Goal: Task Accomplishment & Management: Complete application form

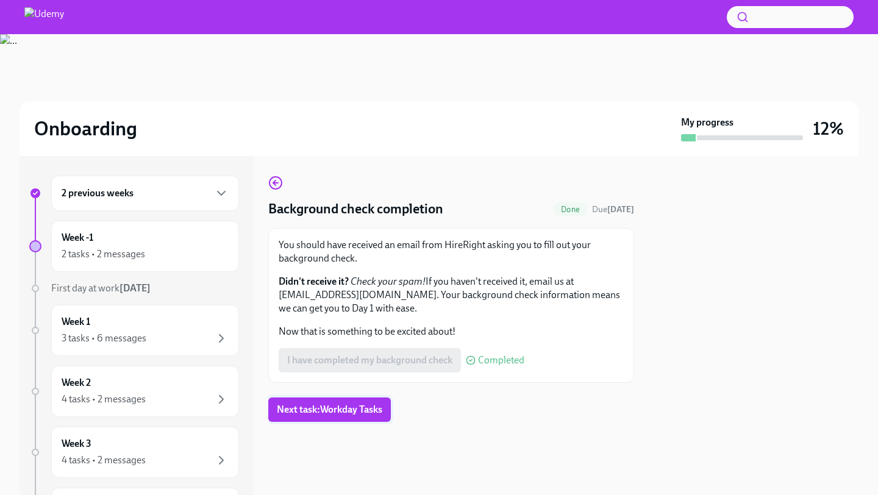
click at [322, 416] on button "Next task : Workday Tasks" at bounding box center [329, 410] width 123 height 24
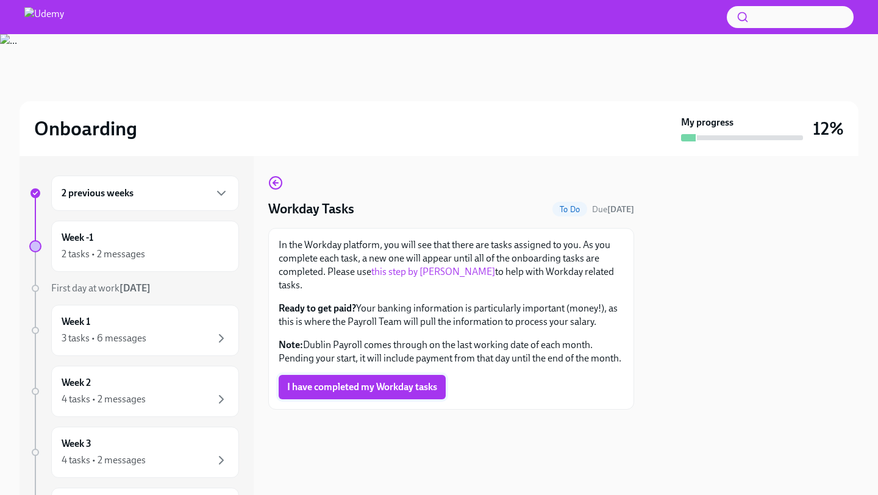
click at [386, 382] on button "I have completed my Workday tasks" at bounding box center [362, 387] width 167 height 24
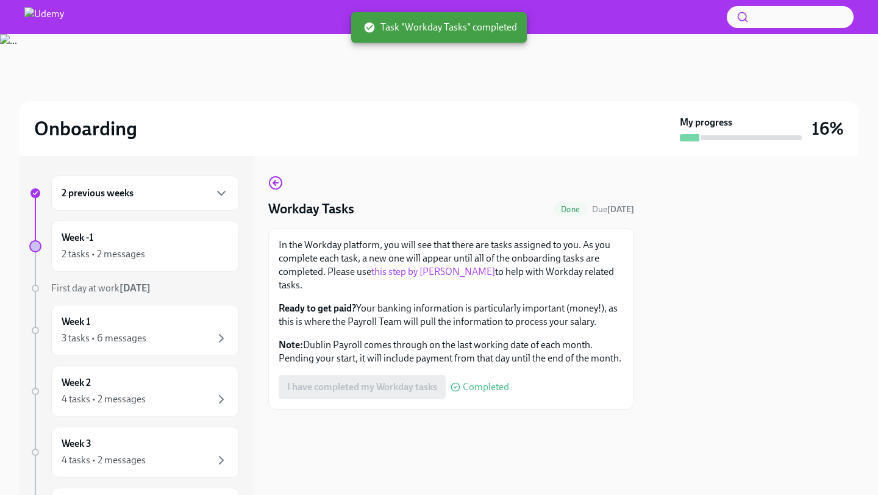
click at [375, 410] on div at bounding box center [451, 429] width 366 height 39
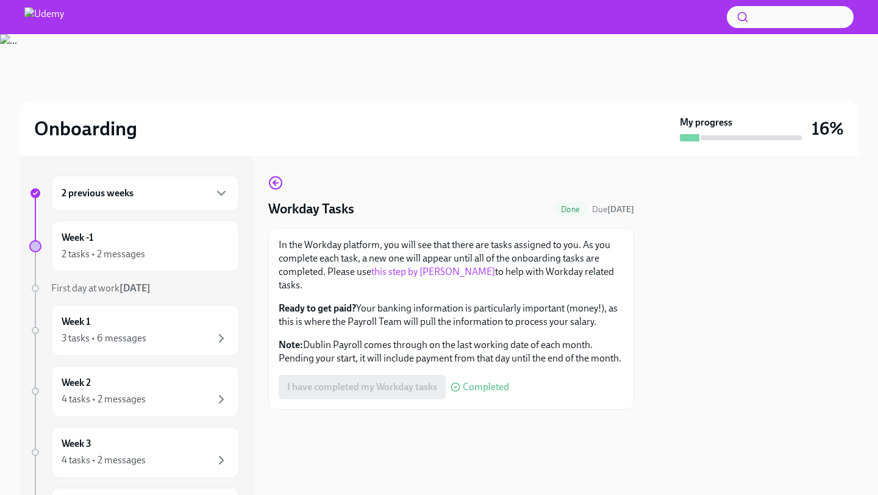
click at [437, 274] on link "this step by [PERSON_NAME]" at bounding box center [433, 272] width 124 height 12
click at [362, 375] on div "I have completed my Workday tasks Completed" at bounding box center [394, 387] width 230 height 24
click at [211, 197] on div "2 previous weeks" at bounding box center [145, 193] width 167 height 15
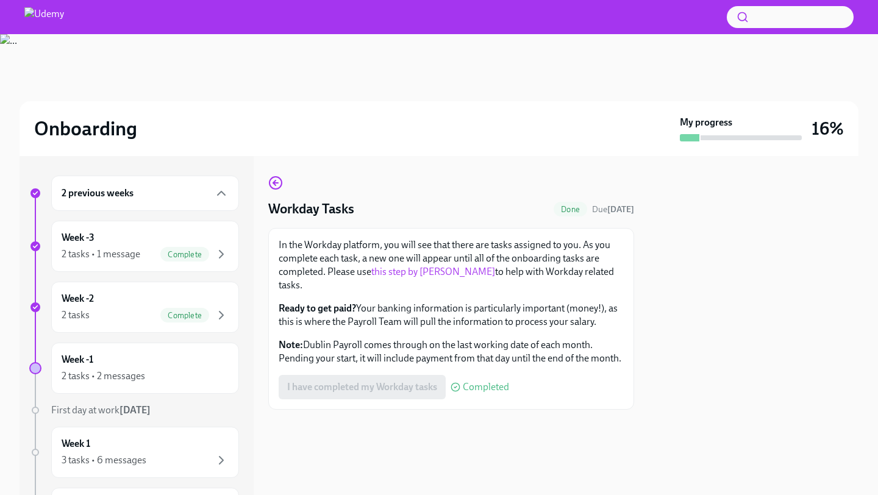
click at [211, 197] on div "2 previous weeks" at bounding box center [145, 193] width 167 height 15
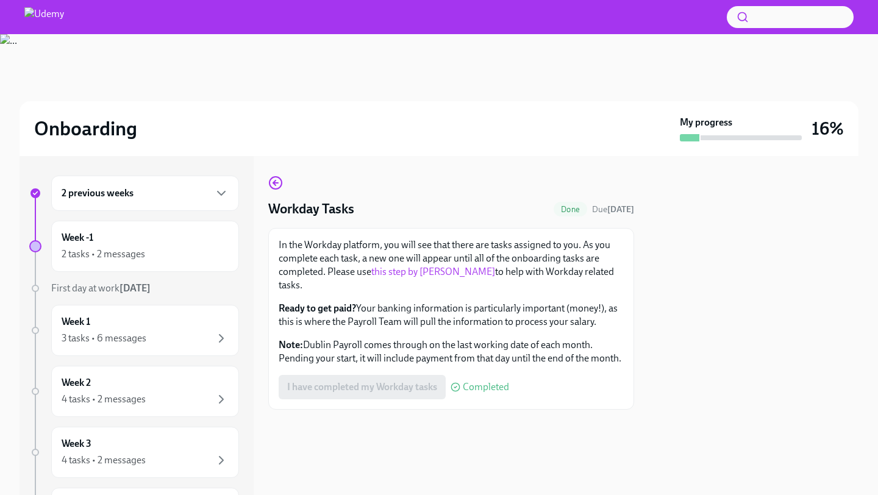
click at [211, 197] on div "2 previous weeks" at bounding box center [145, 193] width 167 height 15
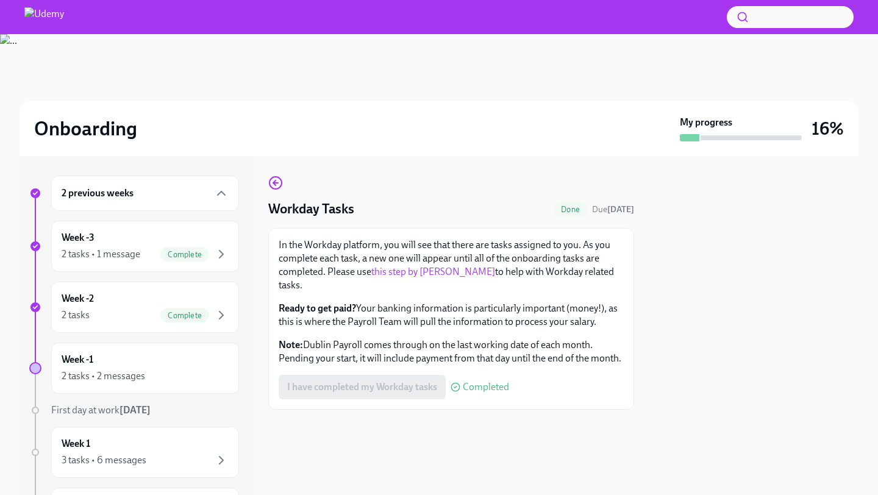
click at [211, 197] on div "2 previous weeks" at bounding box center [145, 193] width 167 height 15
